Goal: Task Accomplishment & Management: Use online tool/utility

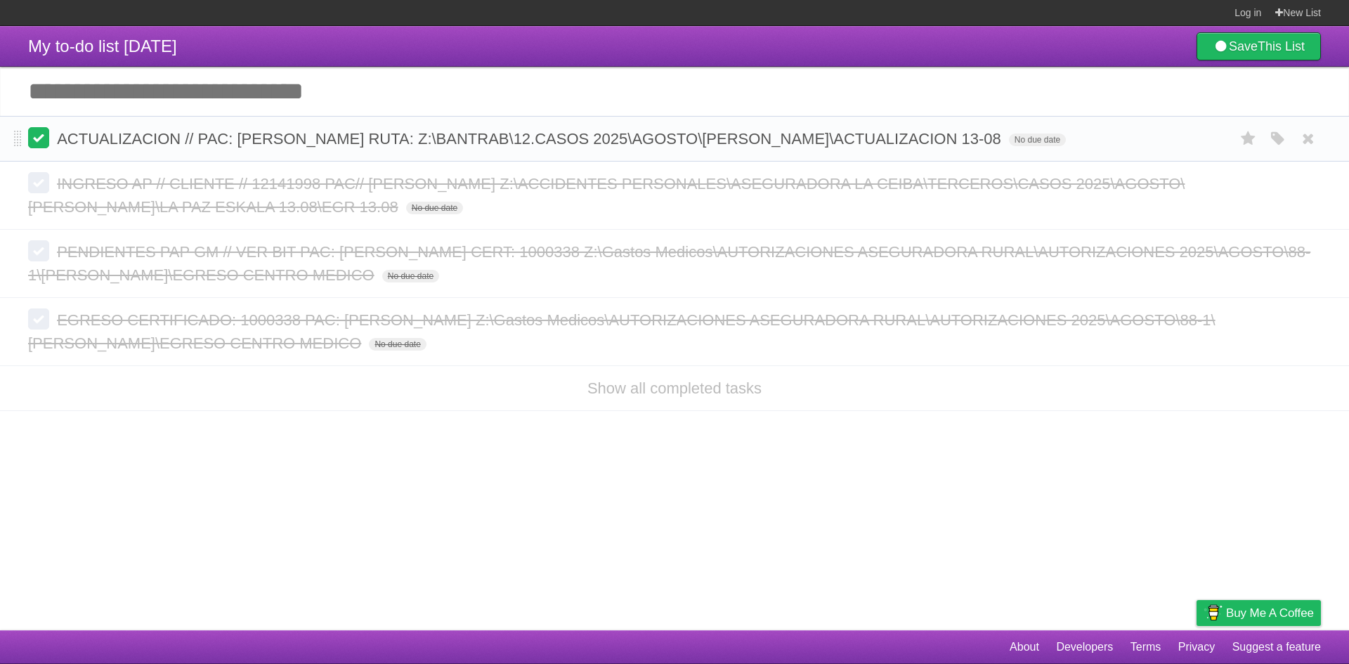
click at [41, 137] on label at bounding box center [38, 137] width 21 height 21
click at [34, 141] on label at bounding box center [38, 137] width 21 height 21
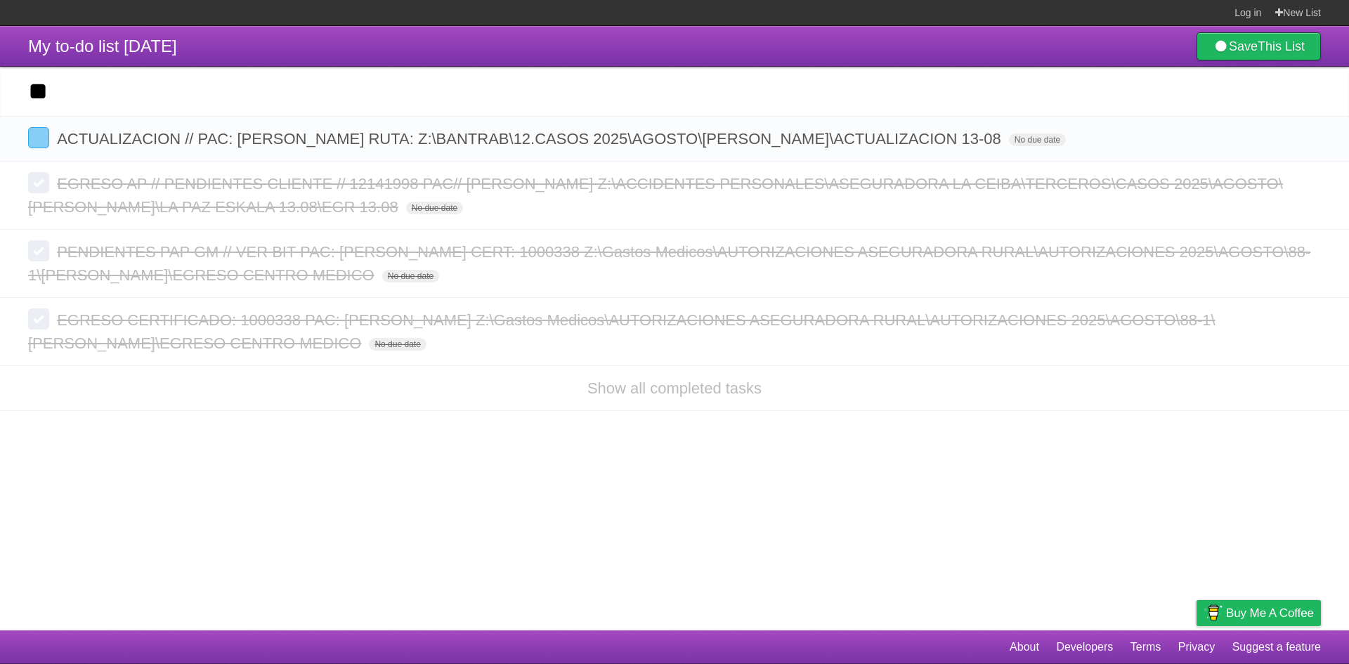
type input "*"
click at [34, 148] on label at bounding box center [38, 137] width 21 height 21
click at [196, 147] on span "ACTUALIZACION // PAC: [PERSON_NAME] RUTA: Z:\BANTRAB\12.CASOS 2025\AGOSTO\[PERS…" at bounding box center [531, 139] width 948 height 18
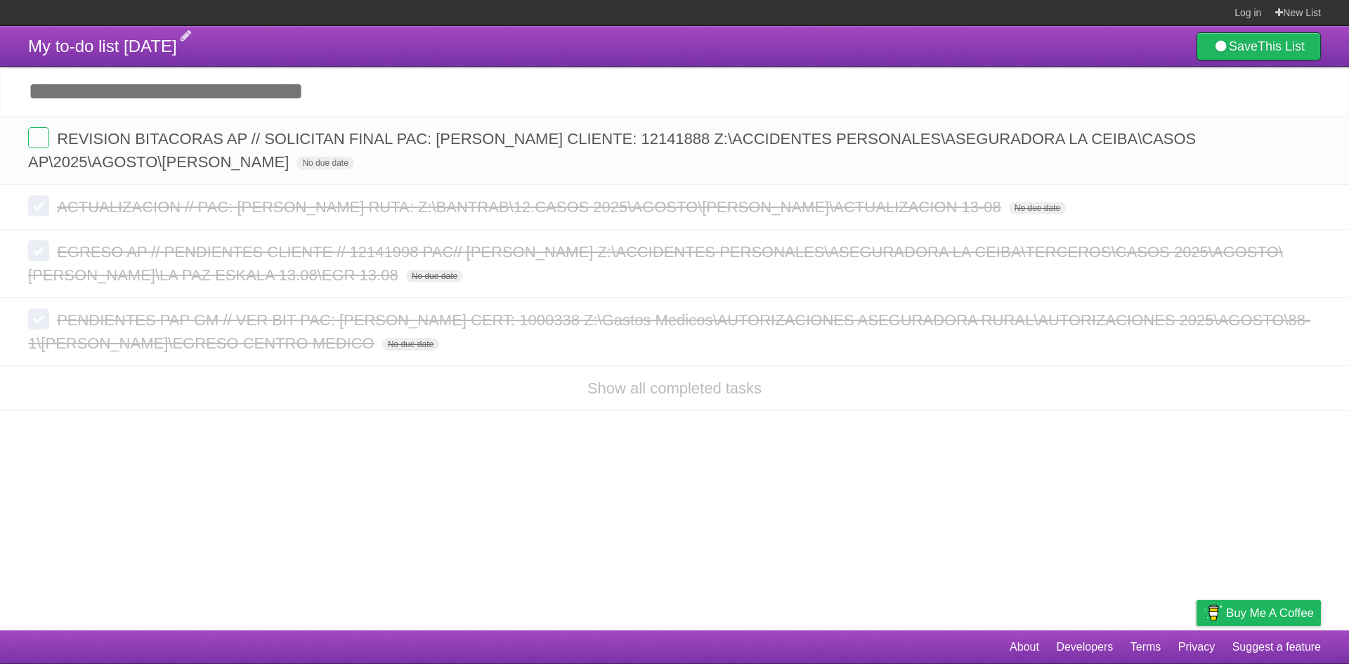
click at [138, 49] on span "My to-do list [DATE]" at bounding box center [102, 46] width 149 height 19
